Goal: Task Accomplishment & Management: Manage account settings

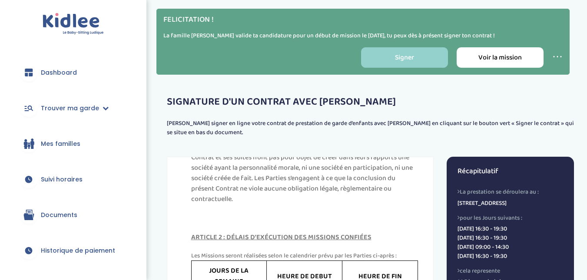
scroll to position [242, 0]
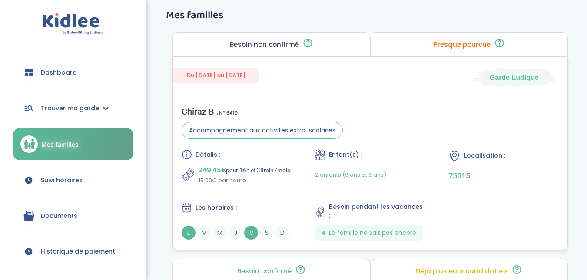
scroll to position [39, 0]
click at [308, 38] on icon at bounding box center [307, 42] width 11 height 10
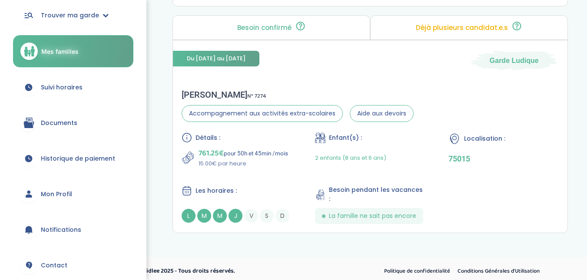
scroll to position [94, 0]
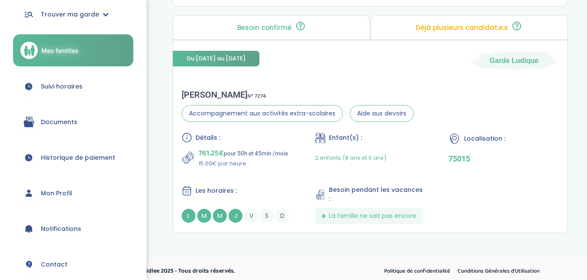
click at [64, 115] on link "Documents" at bounding box center [73, 121] width 120 height 31
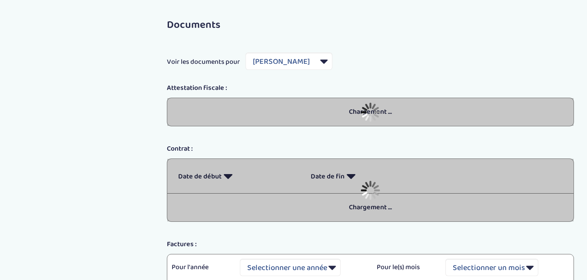
select select "5813"
select select "2024"
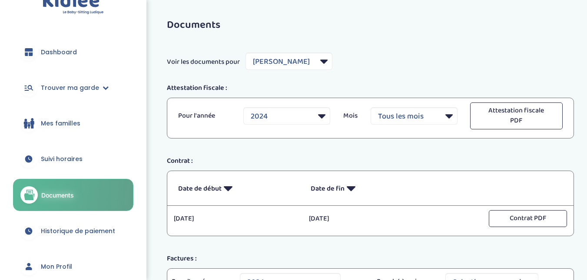
scroll to position [21, 0]
click at [104, 222] on link "Historique de paiement" at bounding box center [73, 230] width 120 height 31
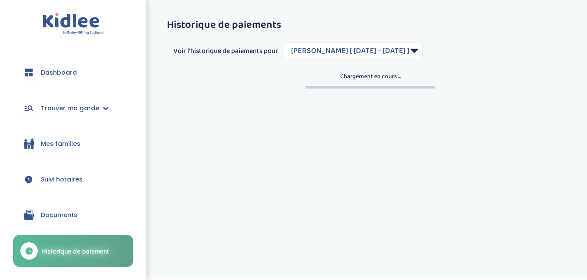
select select "1827"
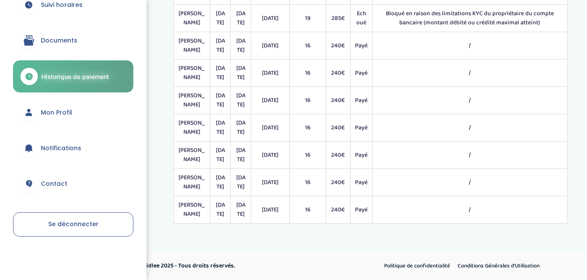
scroll to position [168, 0]
click at [69, 109] on span "Mon Profil" at bounding box center [56, 112] width 31 height 9
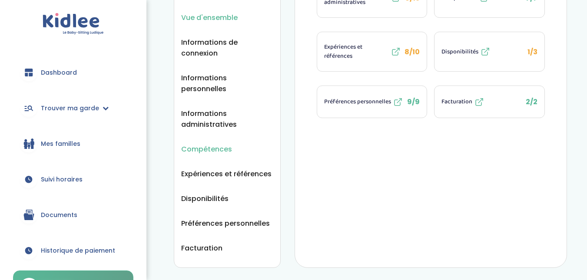
scroll to position [125, 0]
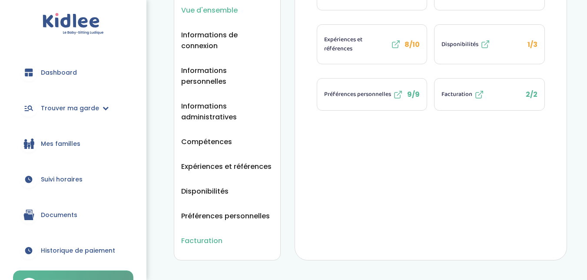
click at [206, 236] on span "Facturation" at bounding box center [201, 241] width 41 height 11
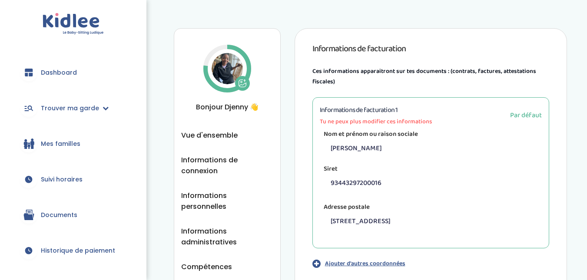
click at [62, 140] on span "Mes familles" at bounding box center [61, 144] width 40 height 9
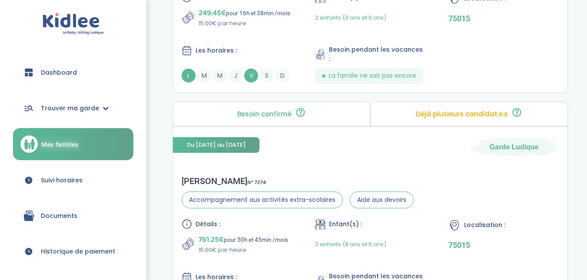
scroll to position [253, 0]
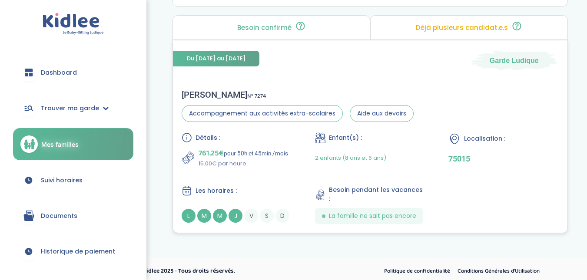
click at [349, 212] on span "La famille ne sait pas encore" at bounding box center [372, 216] width 87 height 9
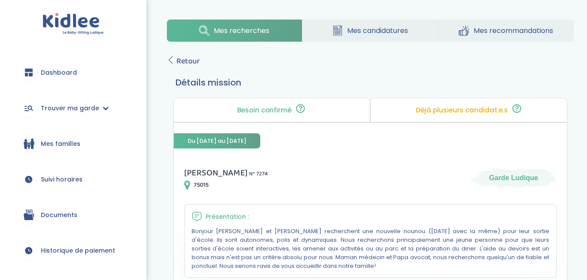
click at [189, 59] on span "Retour" at bounding box center [187, 61] width 23 height 12
